Goal: Check status

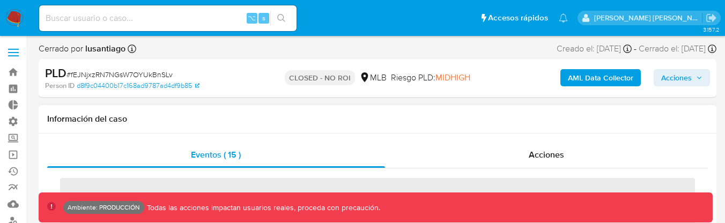
scroll to position [479, 0]
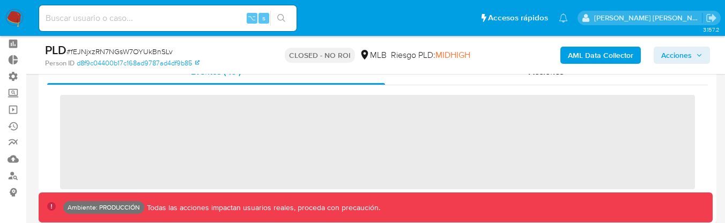
click at [271, 114] on span "‌" at bounding box center [377, 142] width 635 height 94
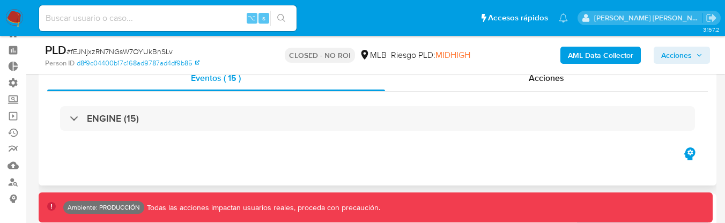
click at [270, 114] on div "ENGINE (15)" at bounding box center [377, 118] width 635 height 25
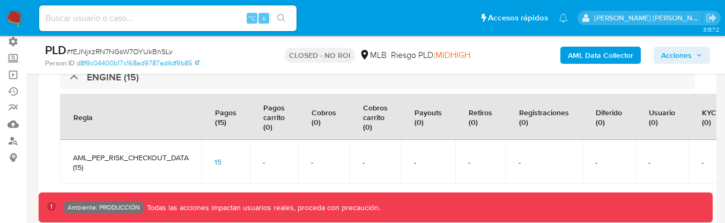
scroll to position [97, 0]
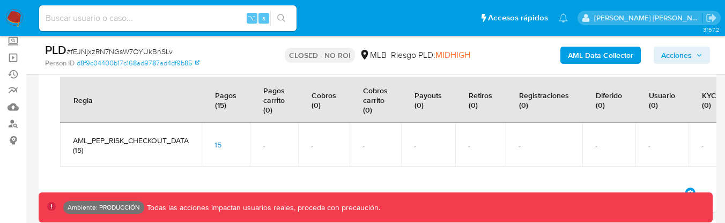
click at [223, 142] on div "15" at bounding box center [226, 145] width 23 height 10
click at [221, 142] on span "15" at bounding box center [218, 144] width 7 height 11
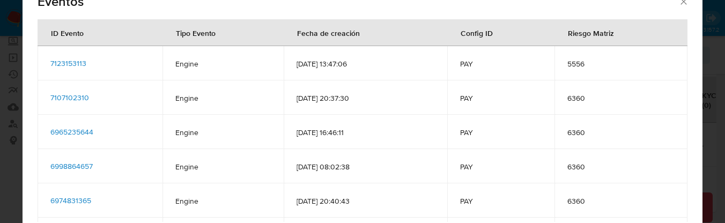
click at [78, 65] on span "7123153113" at bounding box center [68, 63] width 36 height 11
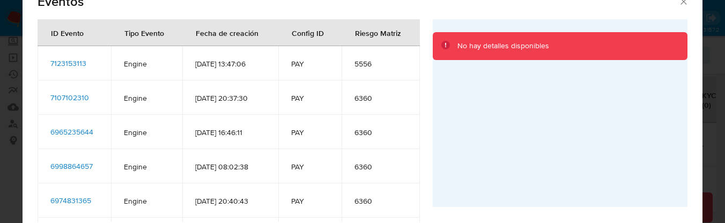
select select "10"
